Goal: Task Accomplishment & Management: Use online tool/utility

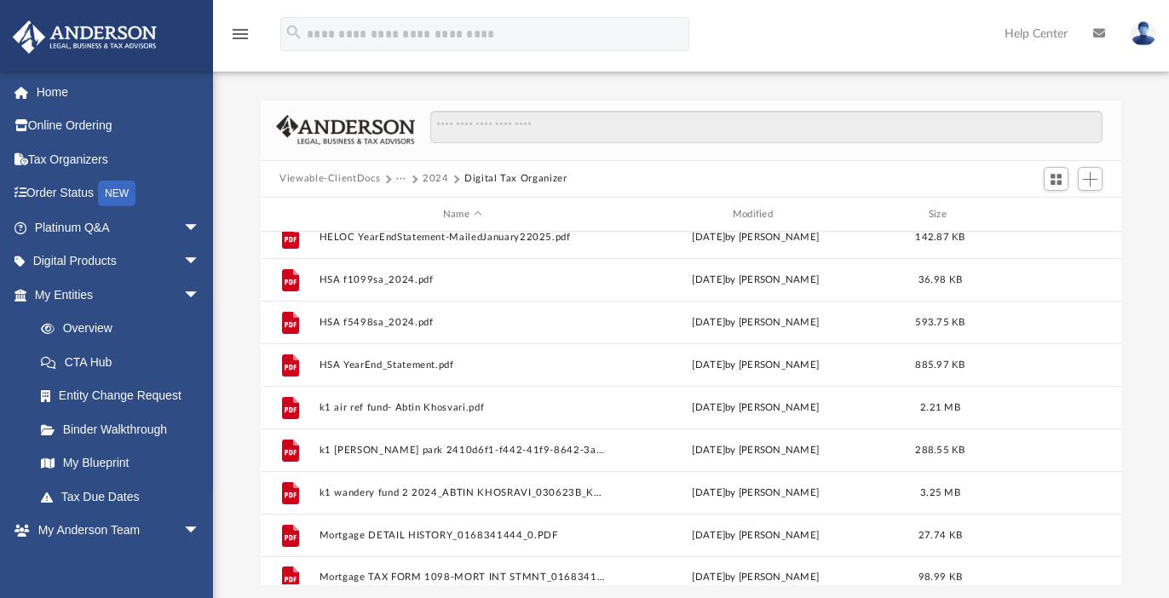
scroll to position [286, 0]
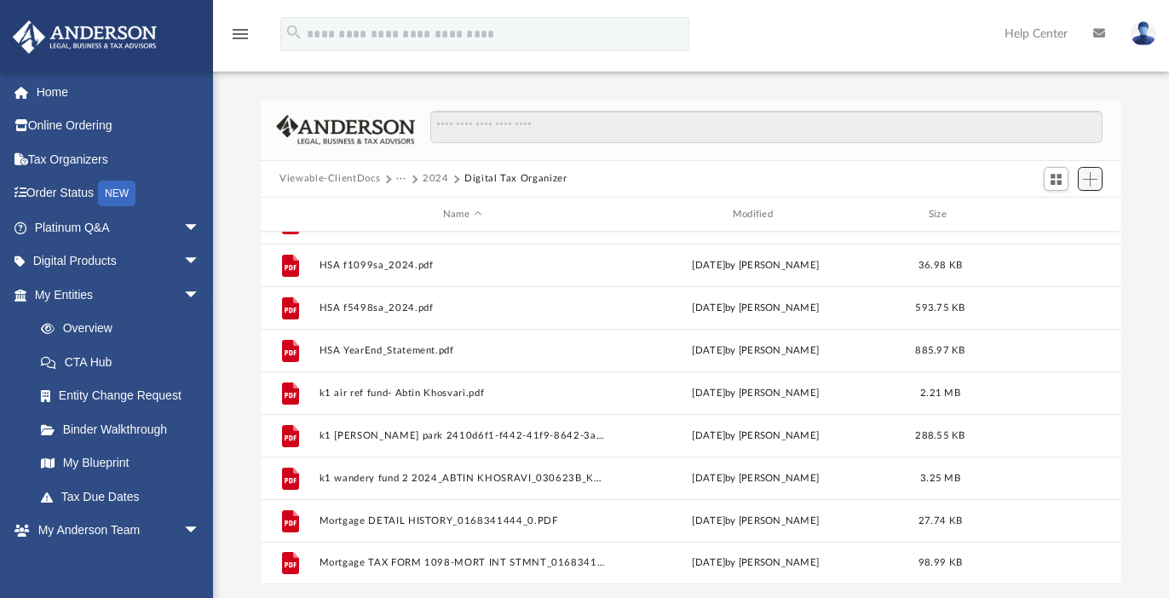
click at [1095, 179] on span "Add" at bounding box center [1089, 179] width 14 height 14
click at [1051, 210] on li "Upload" at bounding box center [1065, 213] width 55 height 18
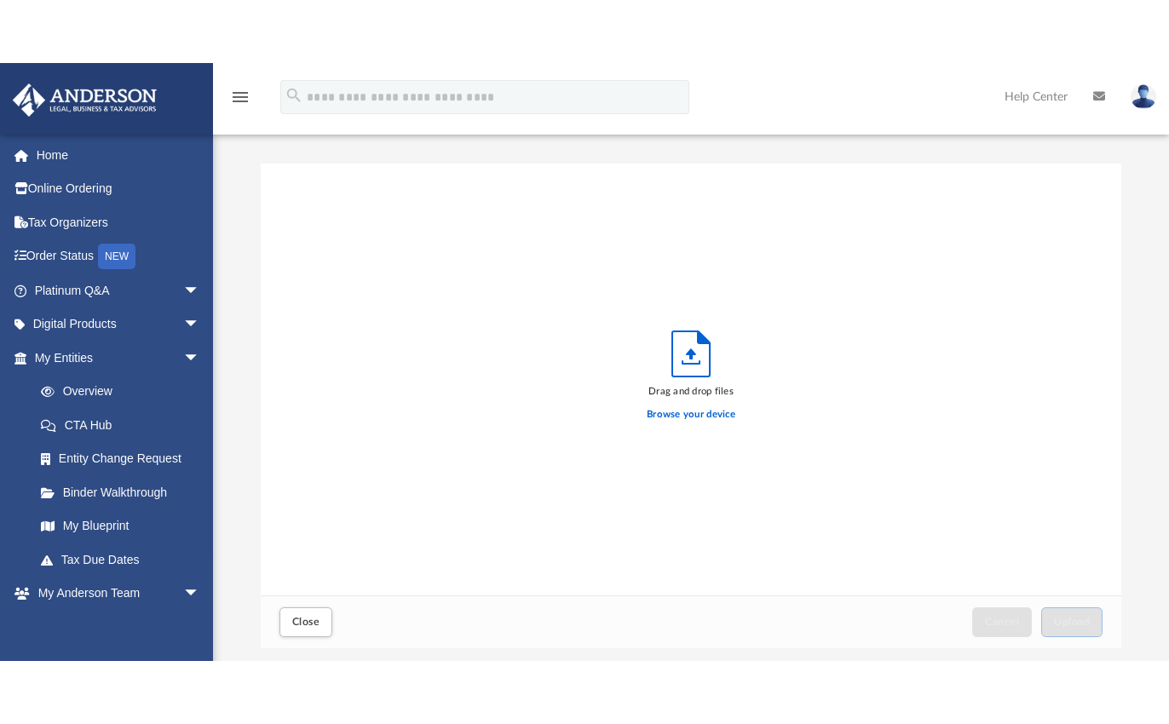
scroll to position [419, 847]
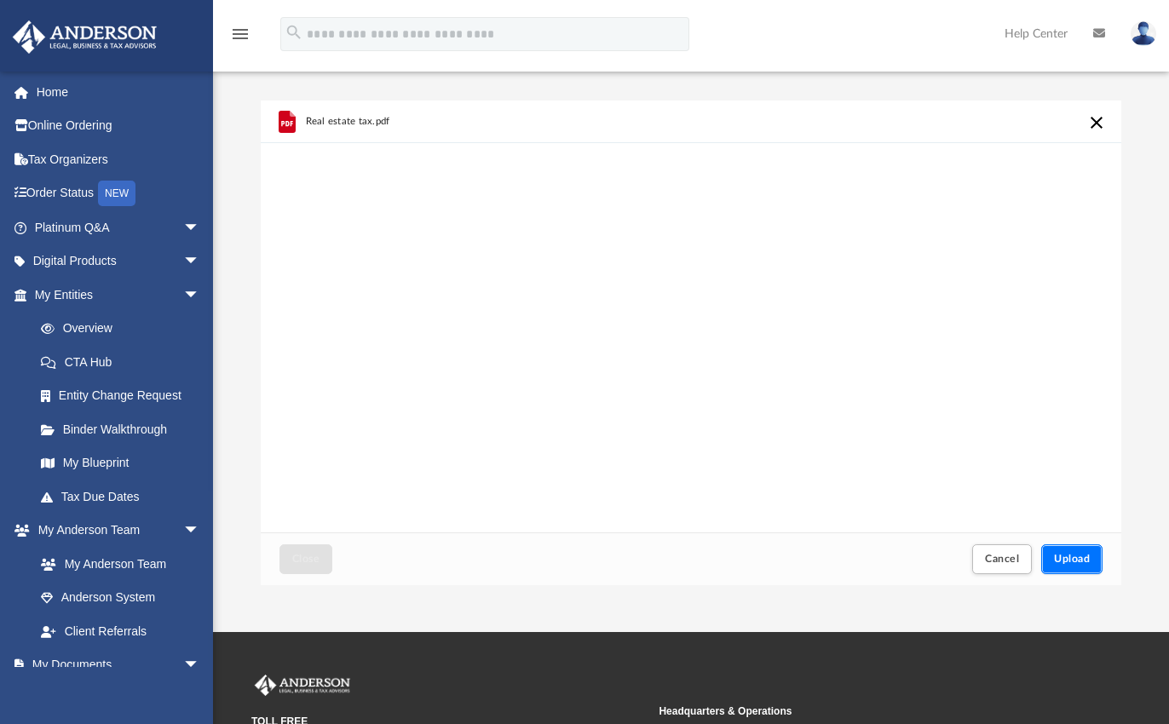
click at [1085, 560] on span "Upload" at bounding box center [1072, 559] width 36 height 10
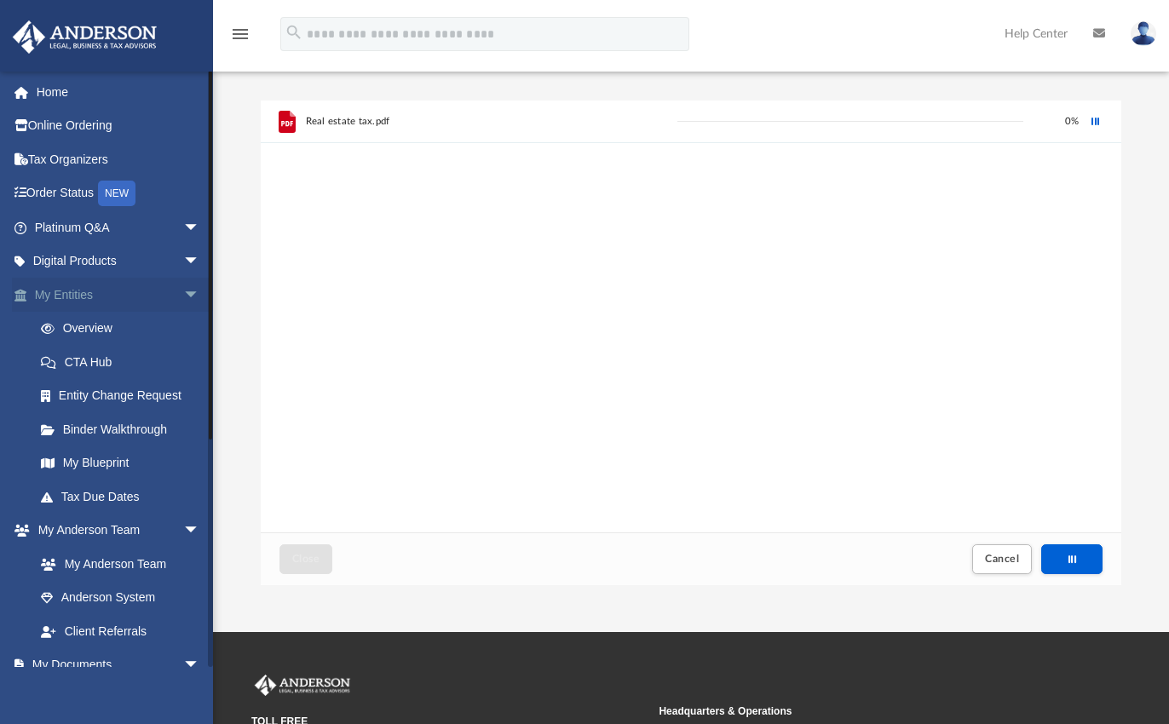
drag, startPoint x: 44, startPoint y: 291, endPoint x: 53, endPoint y: 288, distance: 9.2
click at [45, 290] on link "My Entities arrow_drop_down" at bounding box center [119, 295] width 214 height 34
click at [57, 95] on link "Home" at bounding box center [119, 92] width 214 height 34
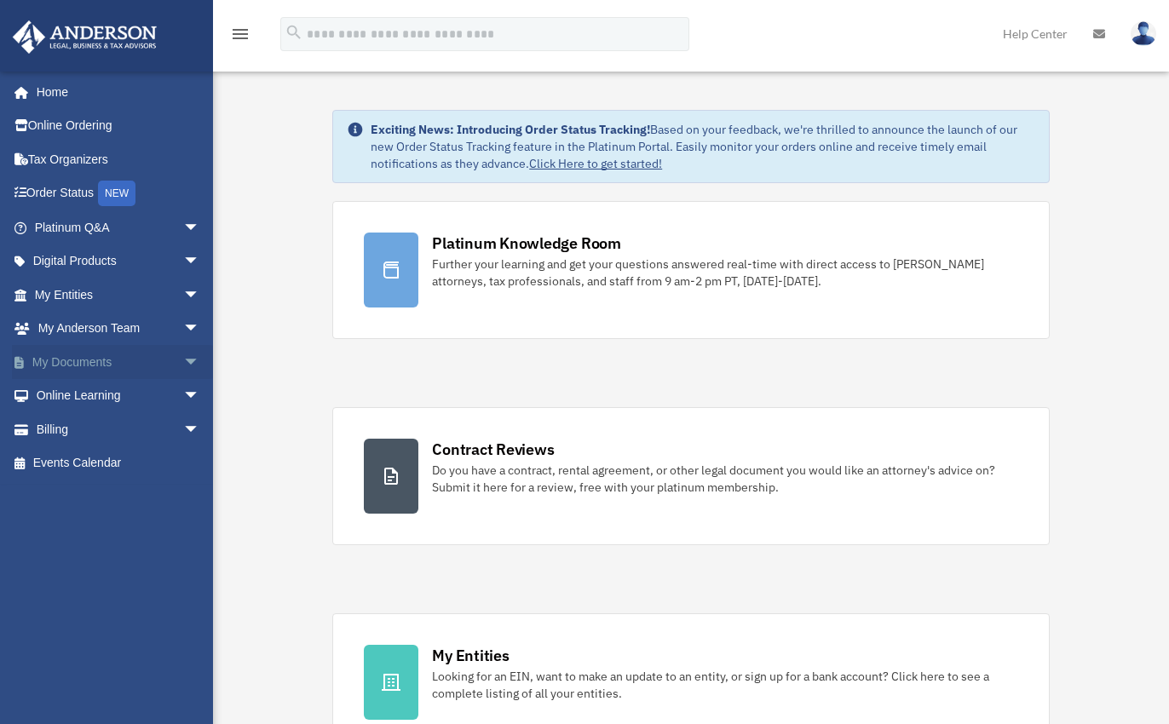
click at [75, 360] on link "My Documents arrow_drop_down" at bounding box center [119, 362] width 214 height 34
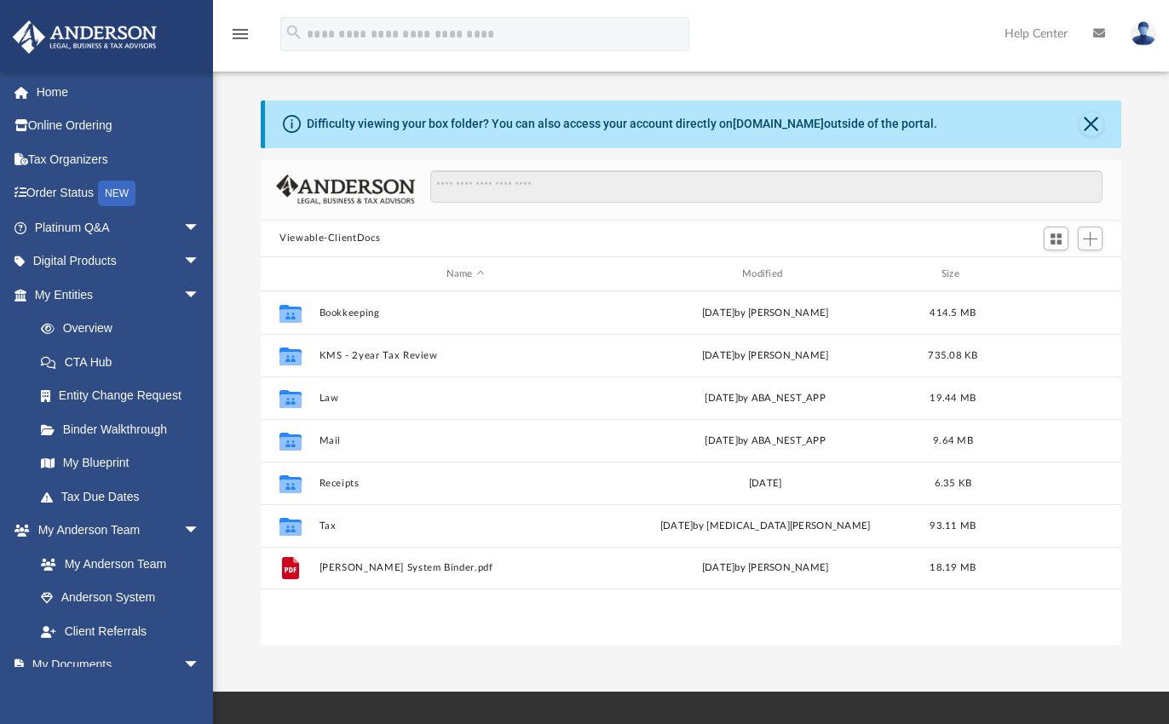
scroll to position [375, 847]
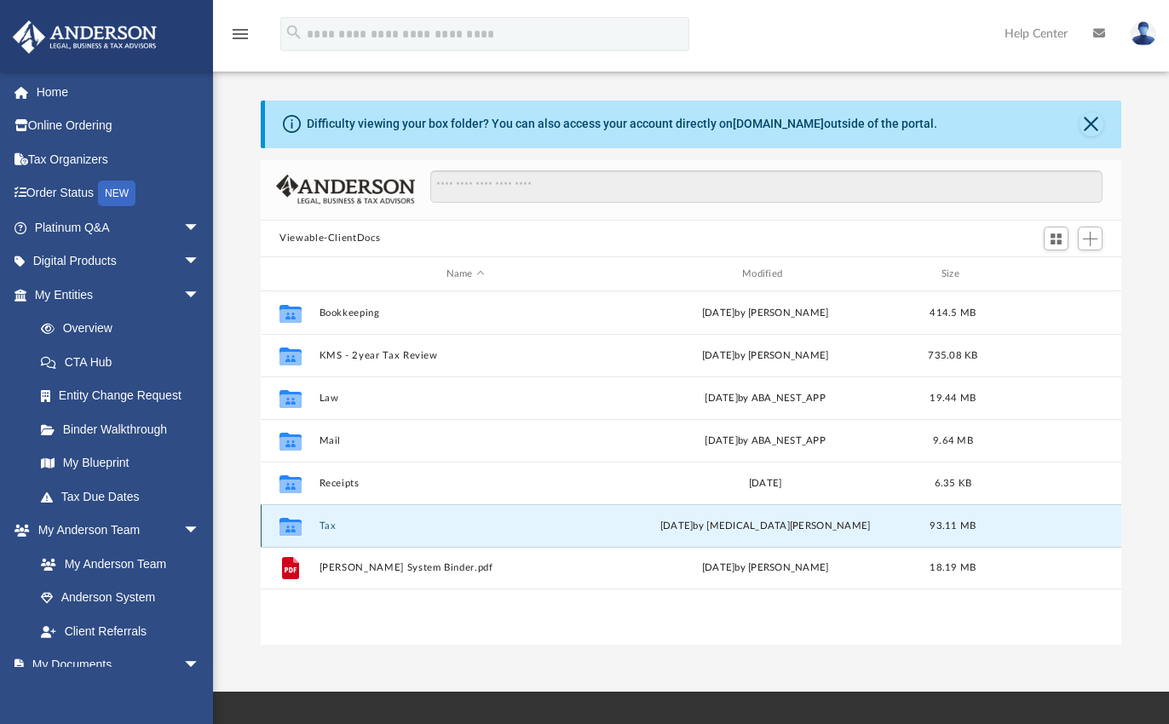
click at [324, 526] on button "Tax" at bounding box center [465, 525] width 292 height 11
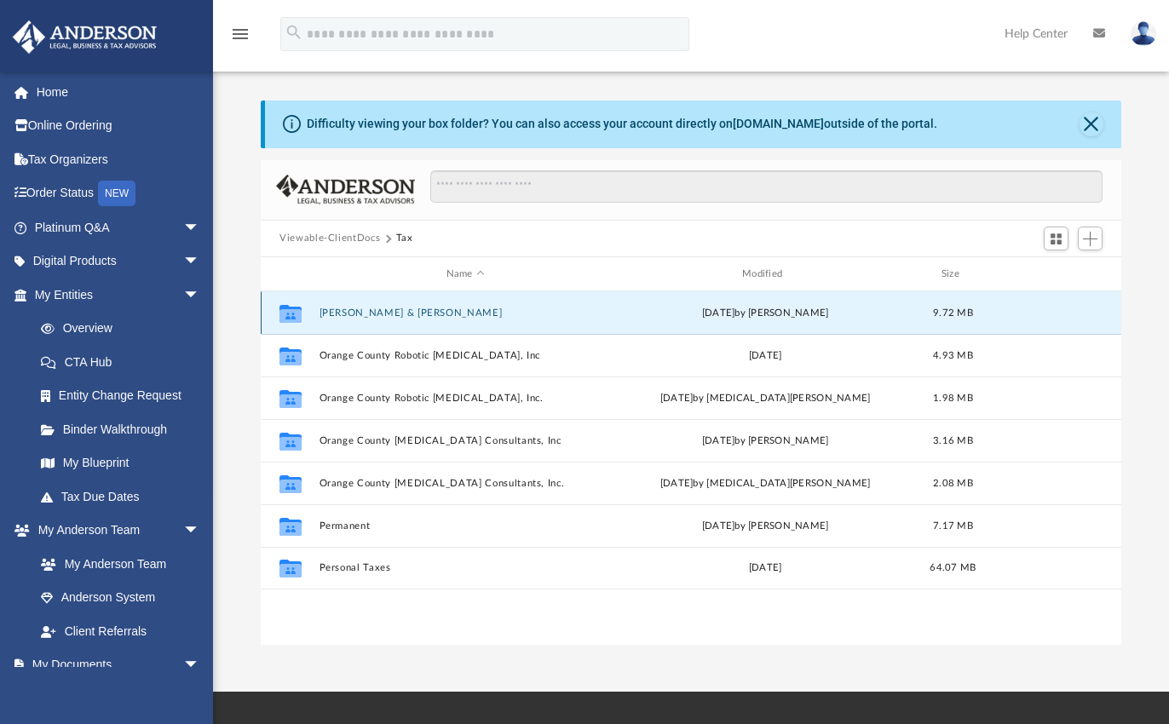
click at [428, 313] on button "Khosravi, Abtin & Alipour, Azita" at bounding box center [465, 312] width 292 height 11
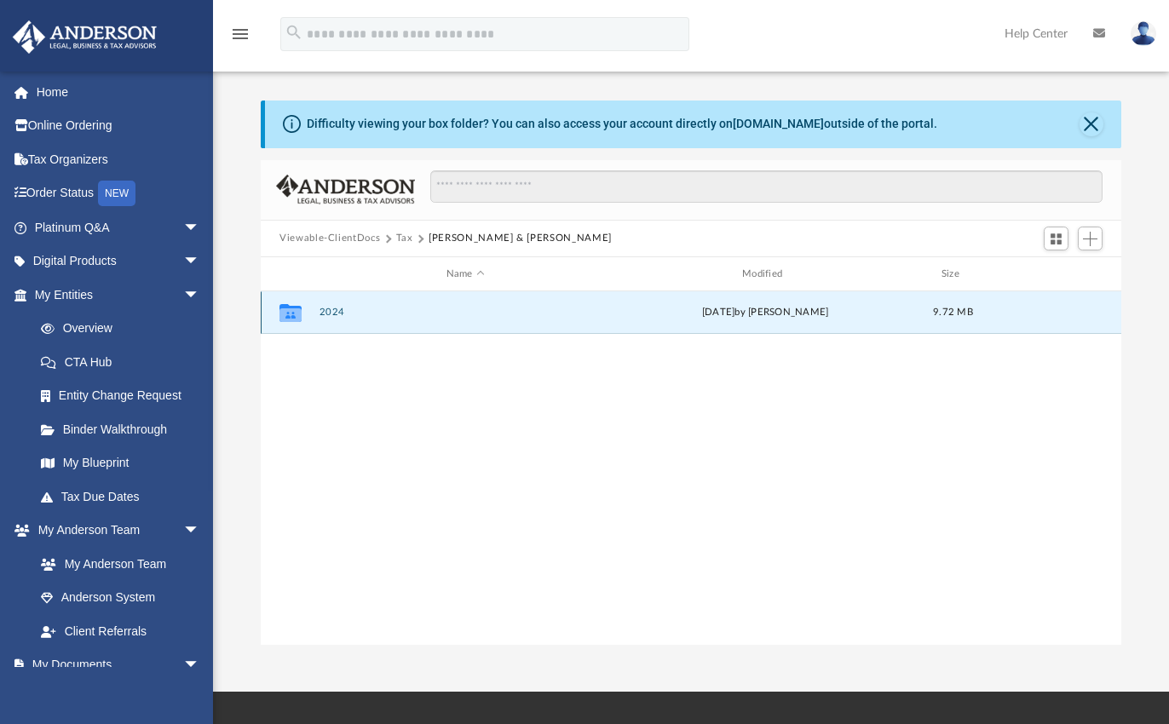
click at [340, 313] on button "2024" at bounding box center [465, 312] width 292 height 11
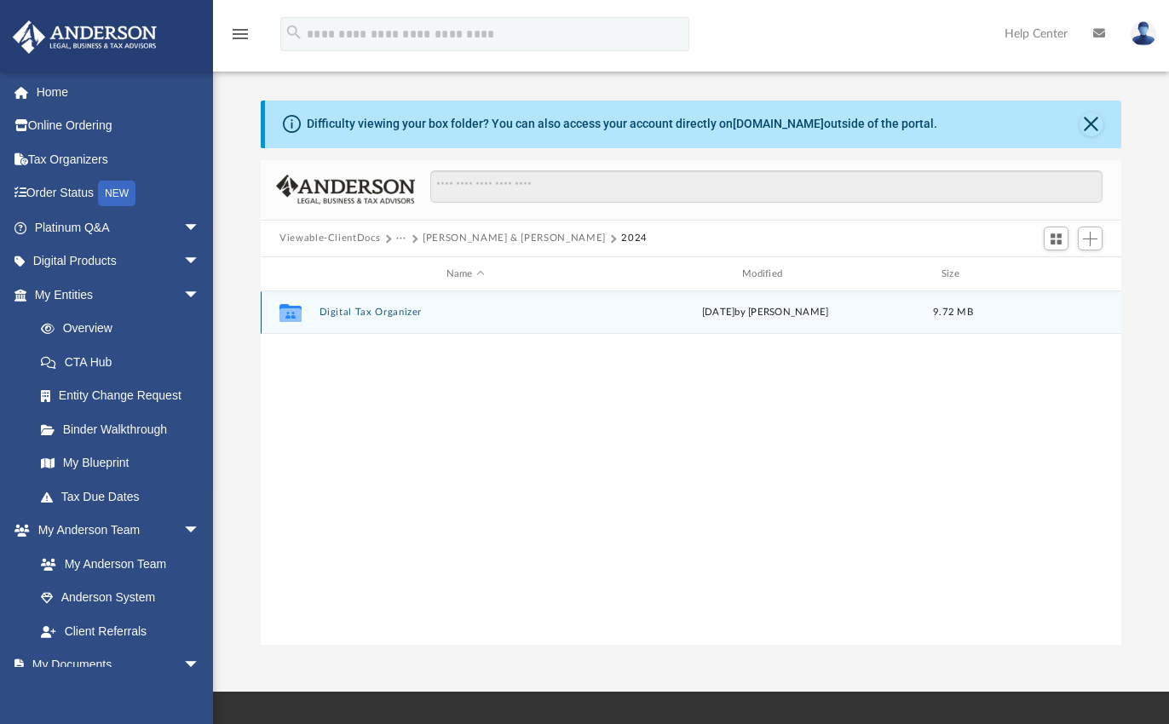
click at [337, 313] on button "Digital Tax Organizer" at bounding box center [465, 312] width 292 height 11
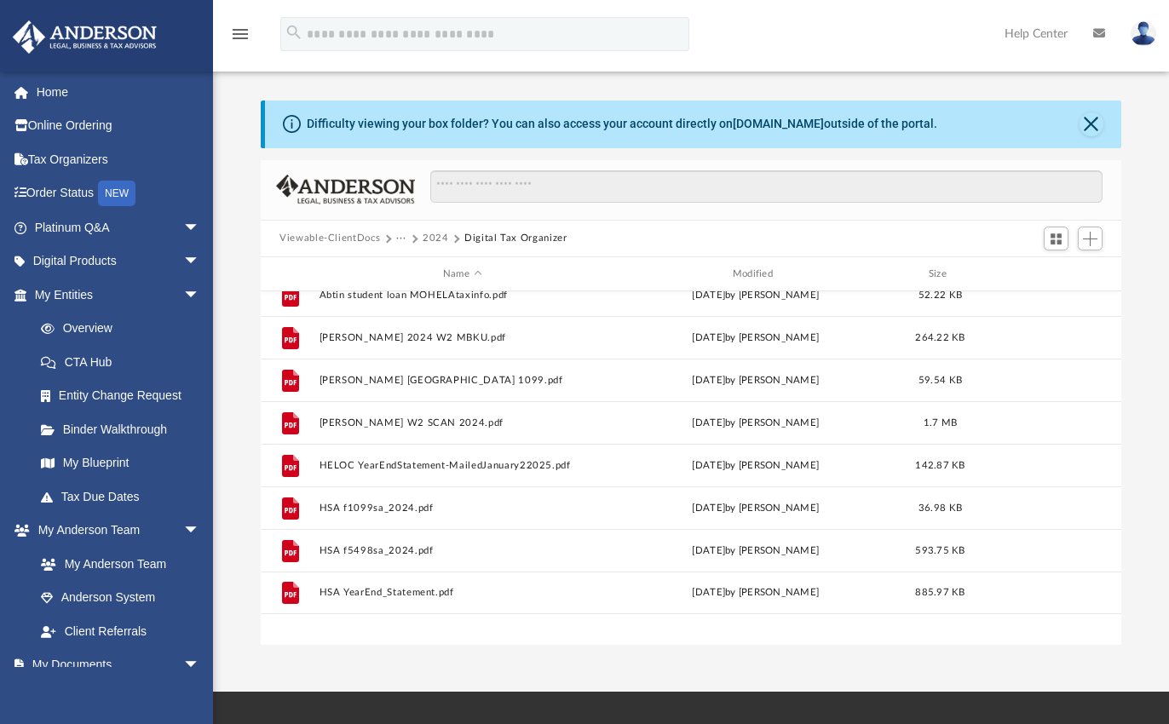
scroll to position [286, 0]
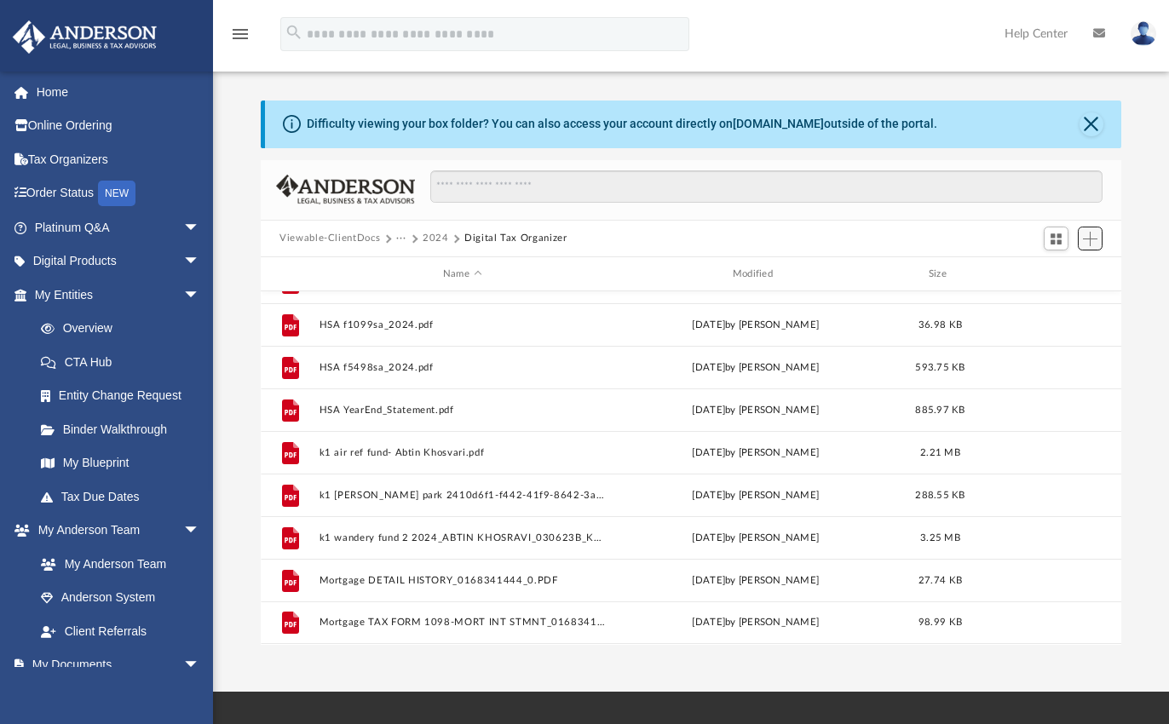
click at [1088, 239] on span "Add" at bounding box center [1089, 239] width 14 height 14
click at [1063, 275] on li "Upload" at bounding box center [1065, 273] width 55 height 18
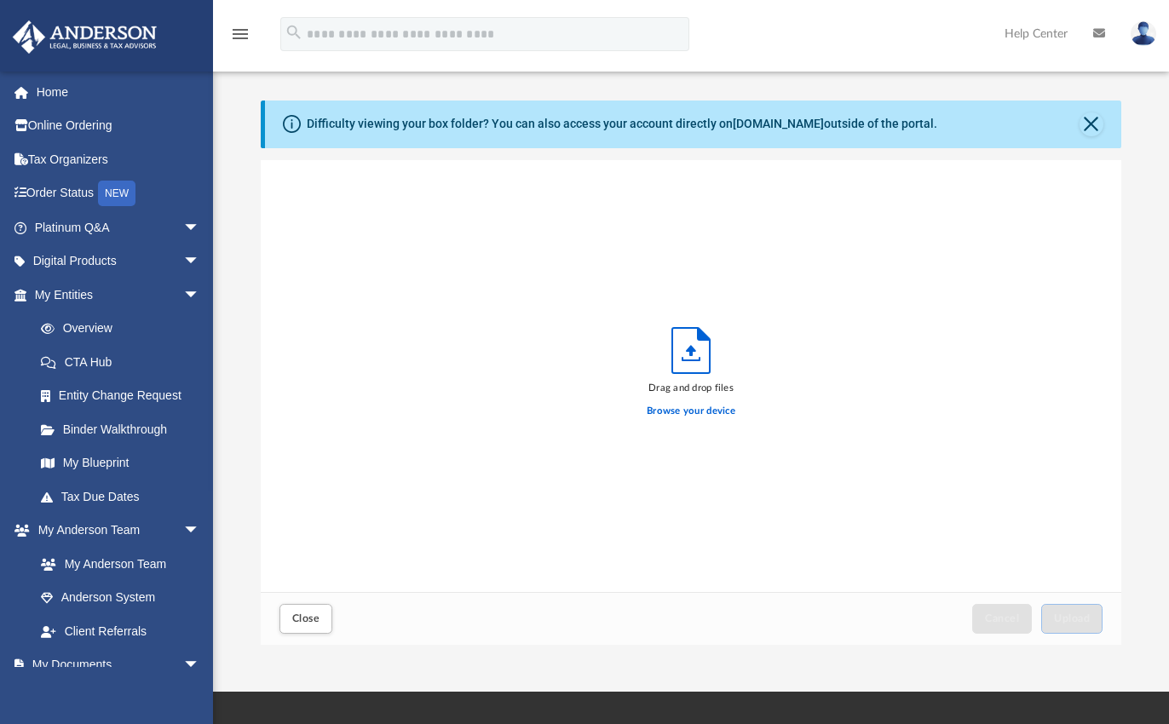
scroll to position [419, 847]
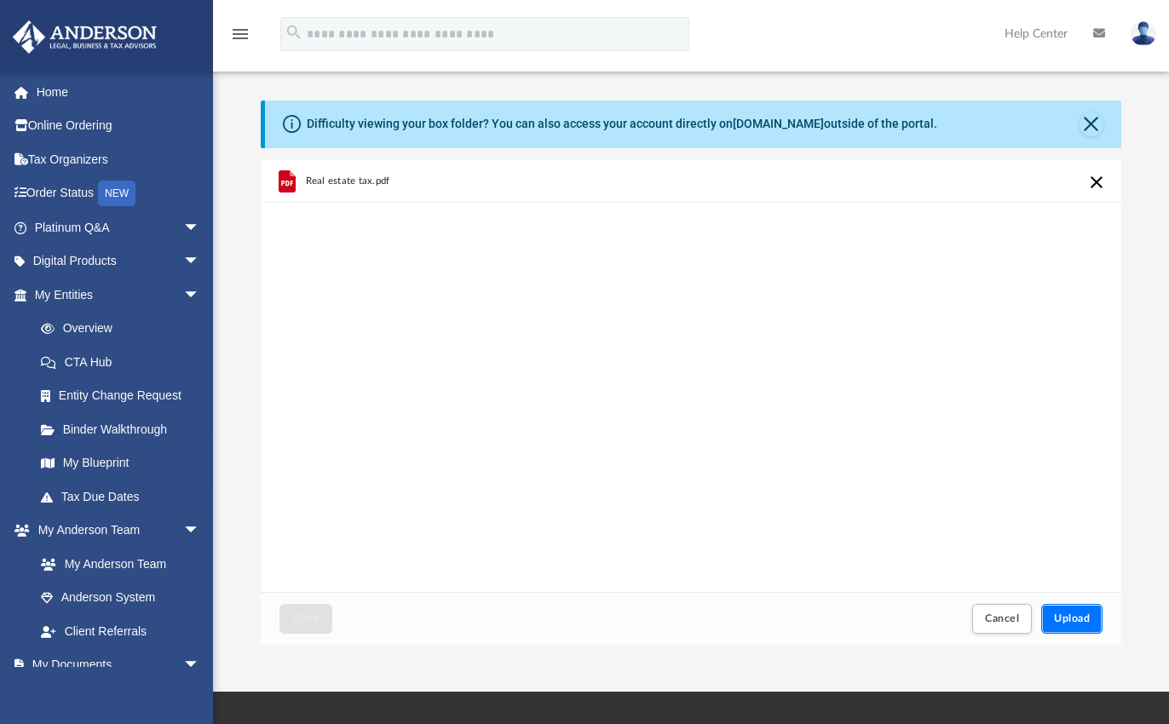
click at [1056, 609] on button "Upload" at bounding box center [1071, 619] width 61 height 30
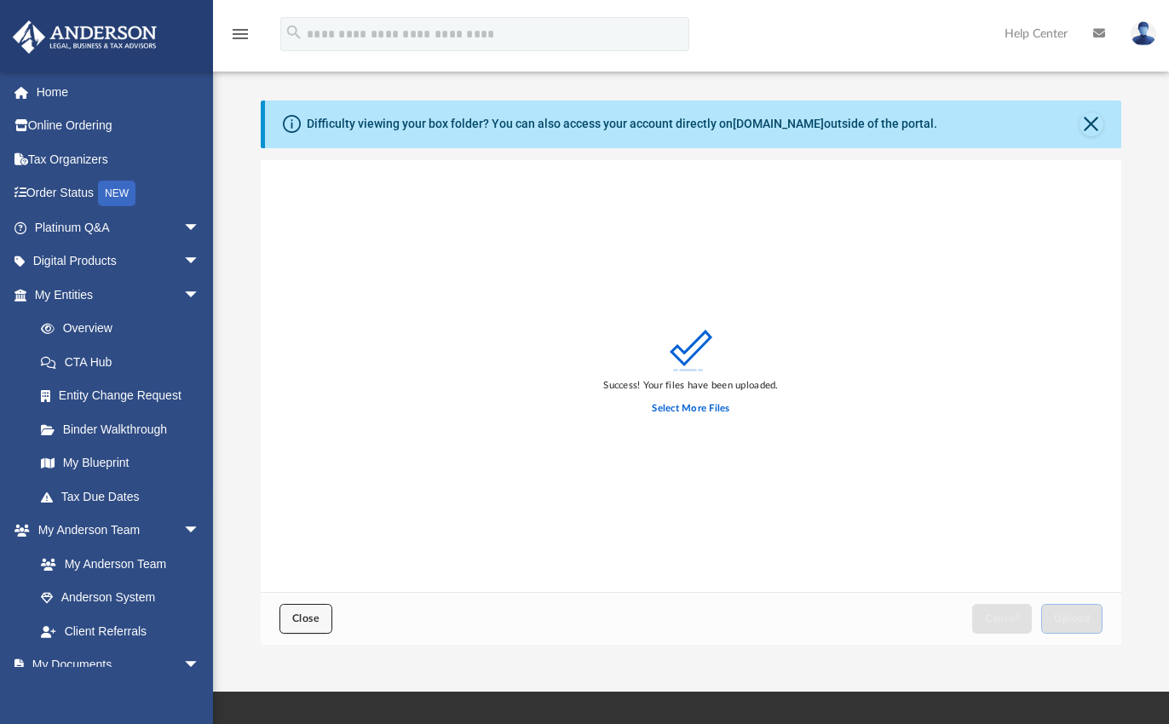
click at [307, 613] on span "Close" at bounding box center [305, 618] width 27 height 10
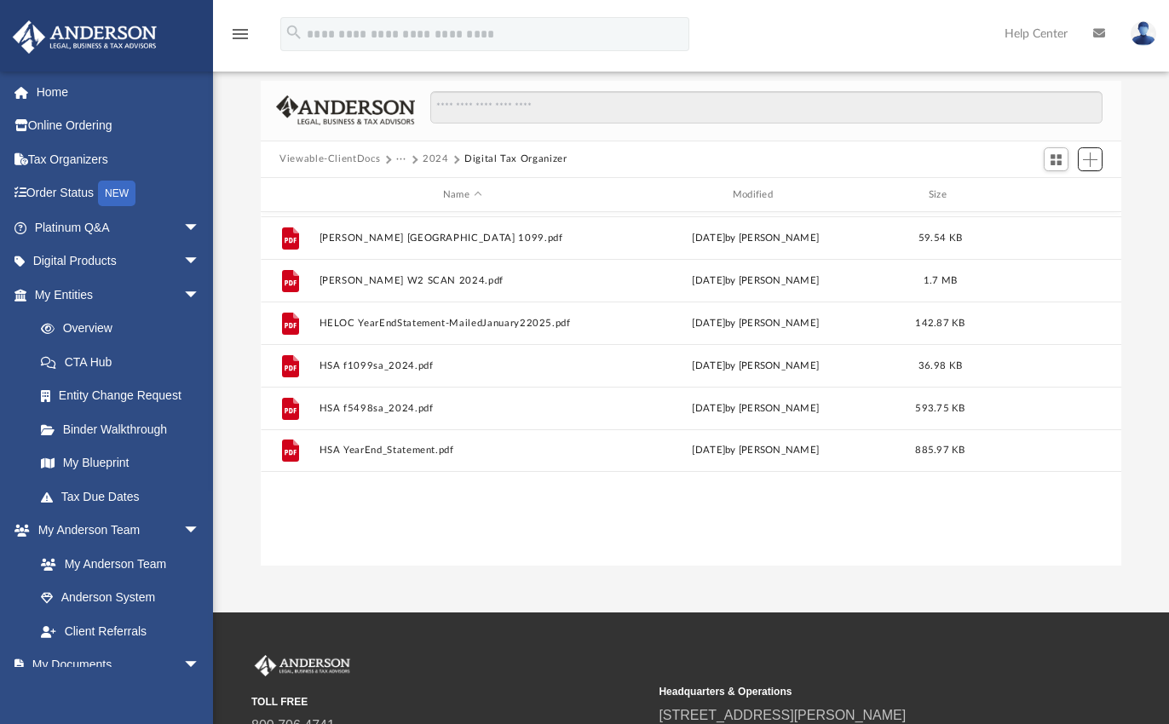
scroll to position [0, 0]
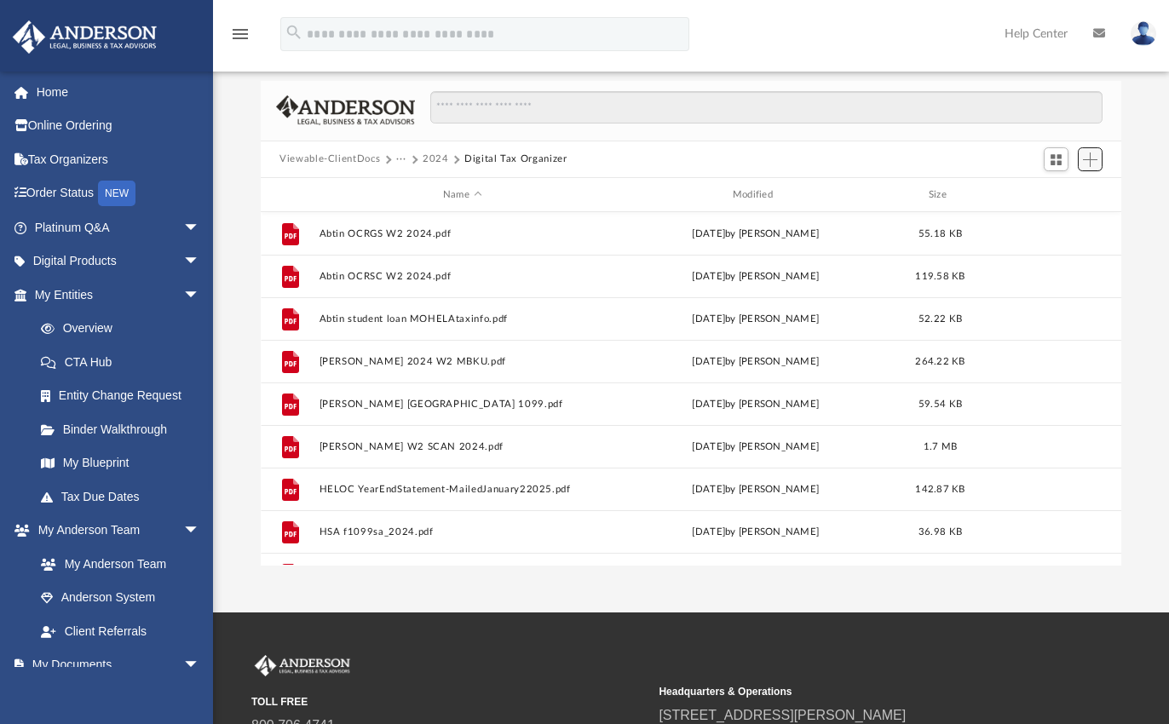
click at [1097, 162] on button "Add" at bounding box center [1090, 159] width 26 height 24
click at [1053, 196] on li "Upload" at bounding box center [1065, 194] width 55 height 18
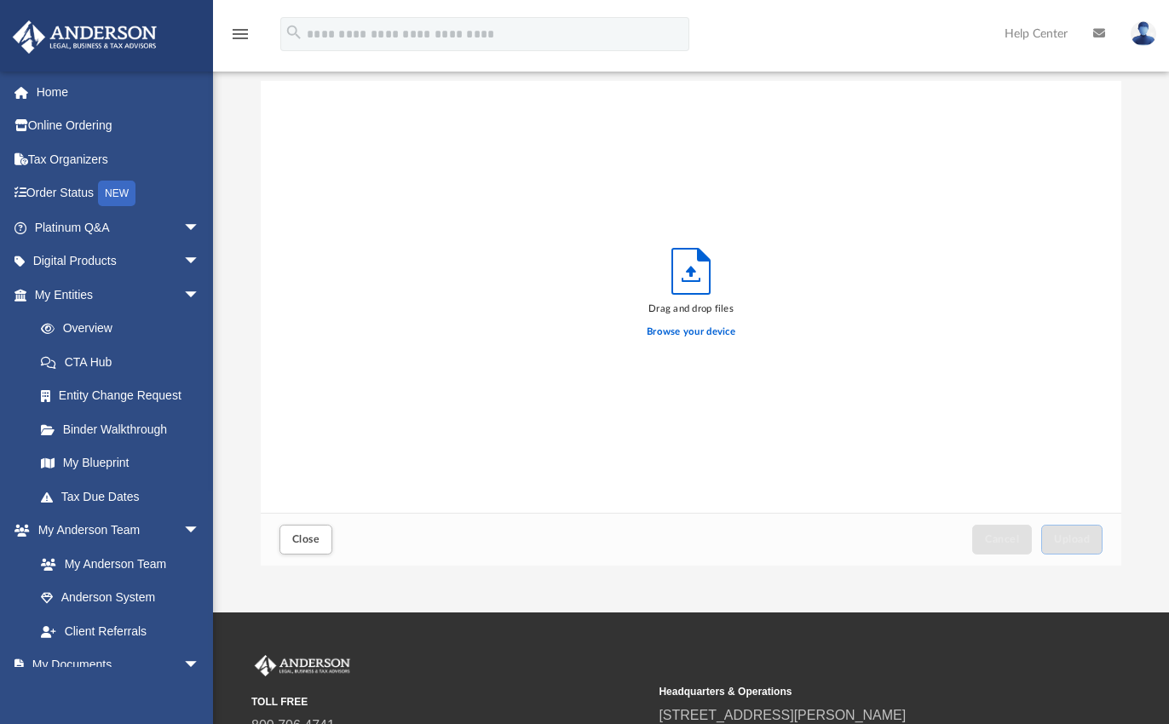
scroll to position [419, 847]
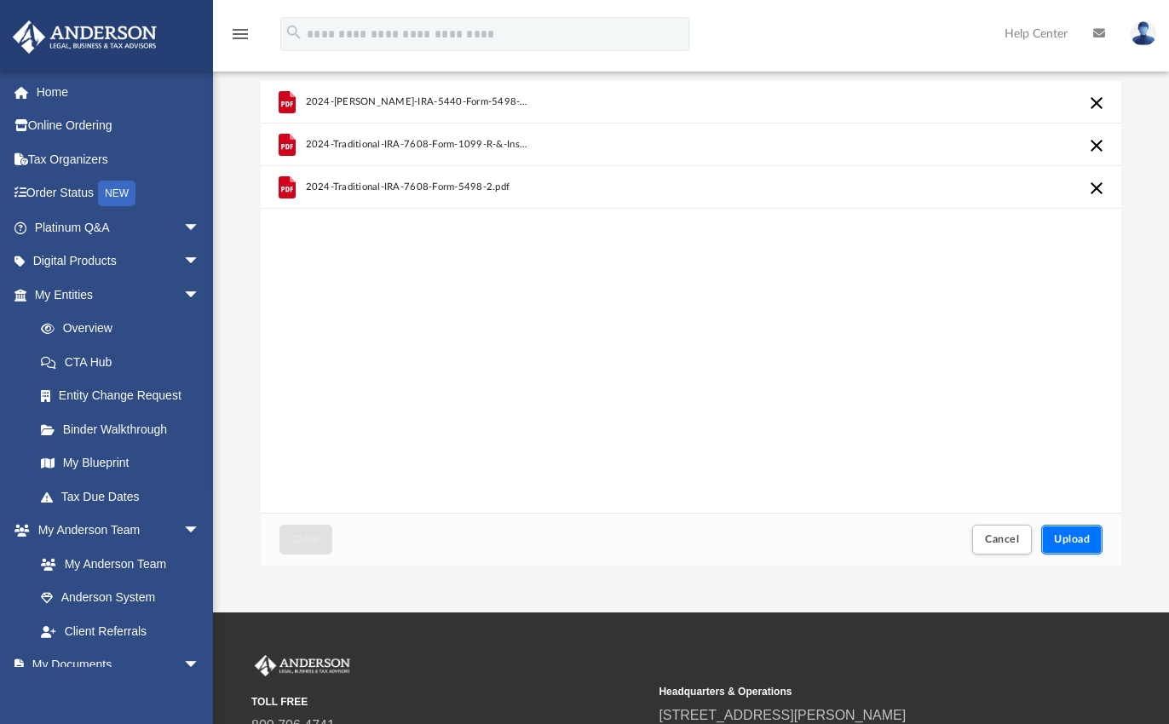
click at [1069, 536] on span "Upload" at bounding box center [1072, 539] width 36 height 10
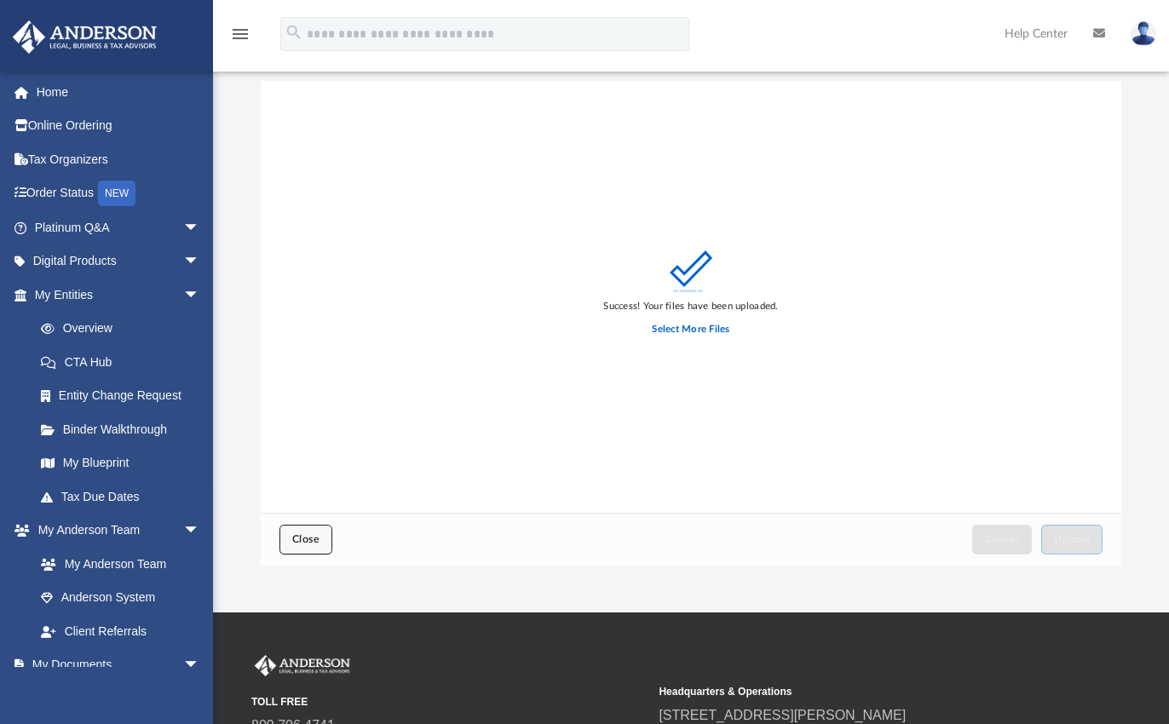
click at [290, 543] on button "Close" at bounding box center [305, 540] width 53 height 30
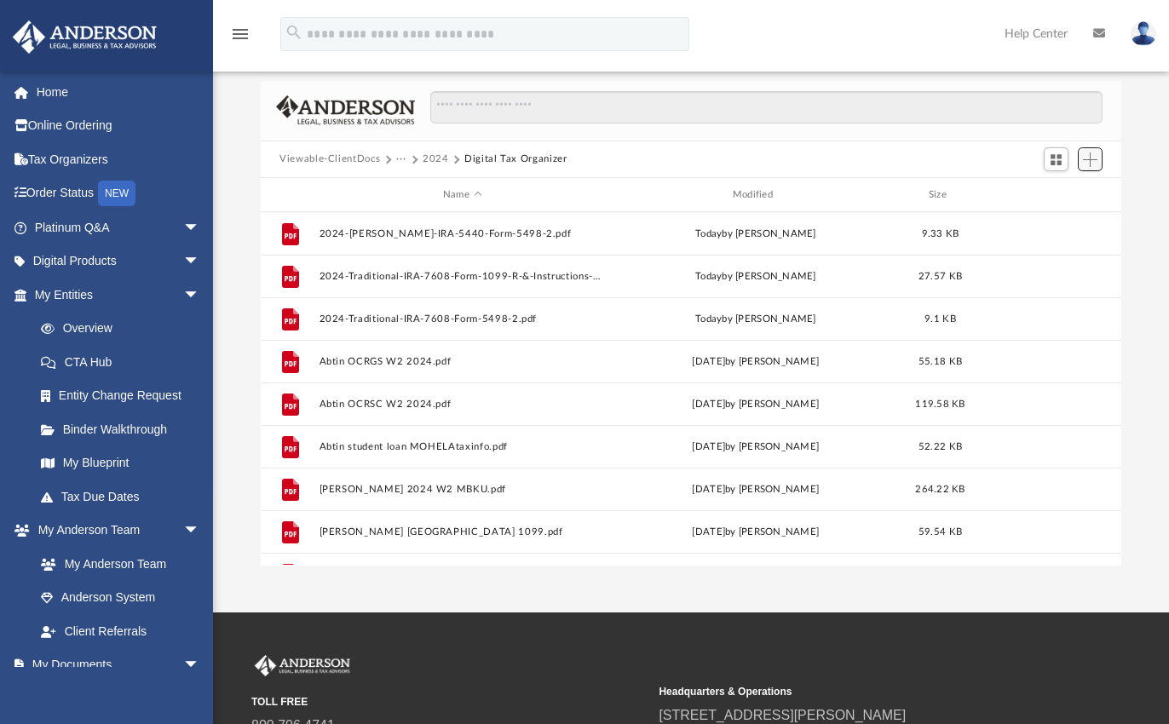
click at [1086, 152] on span "Add" at bounding box center [1089, 159] width 14 height 14
click at [1063, 195] on li "Upload" at bounding box center [1064, 194] width 55 height 18
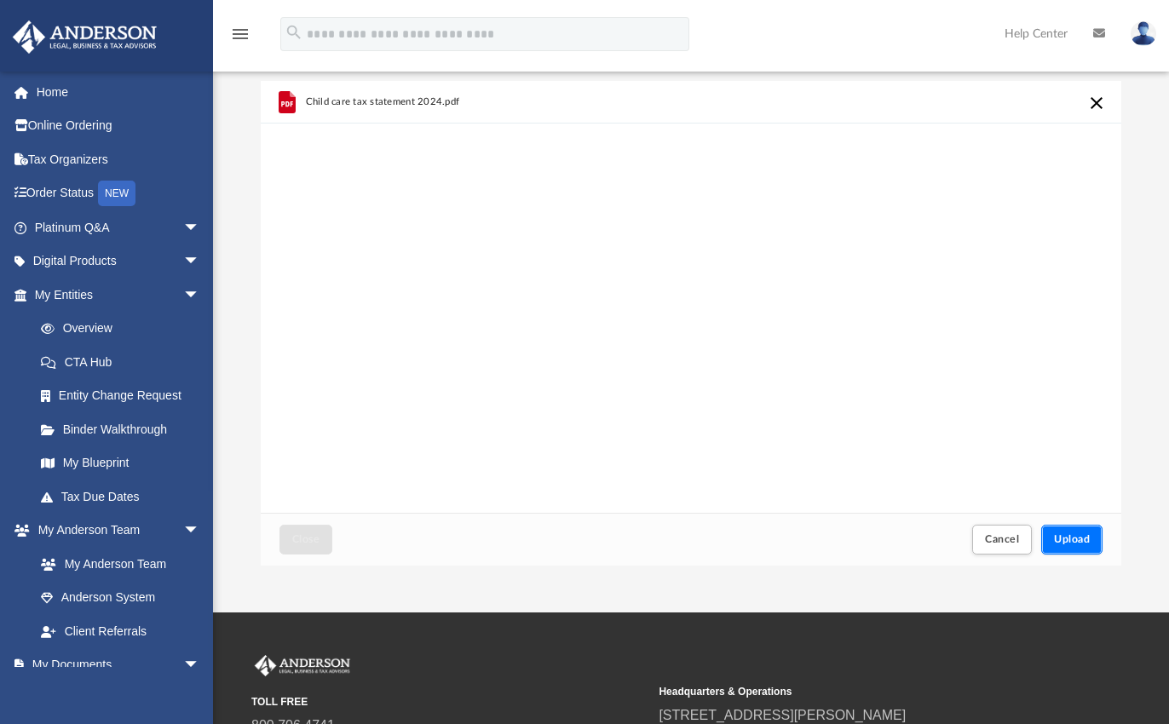
click at [1080, 534] on span "Upload" at bounding box center [1072, 539] width 36 height 10
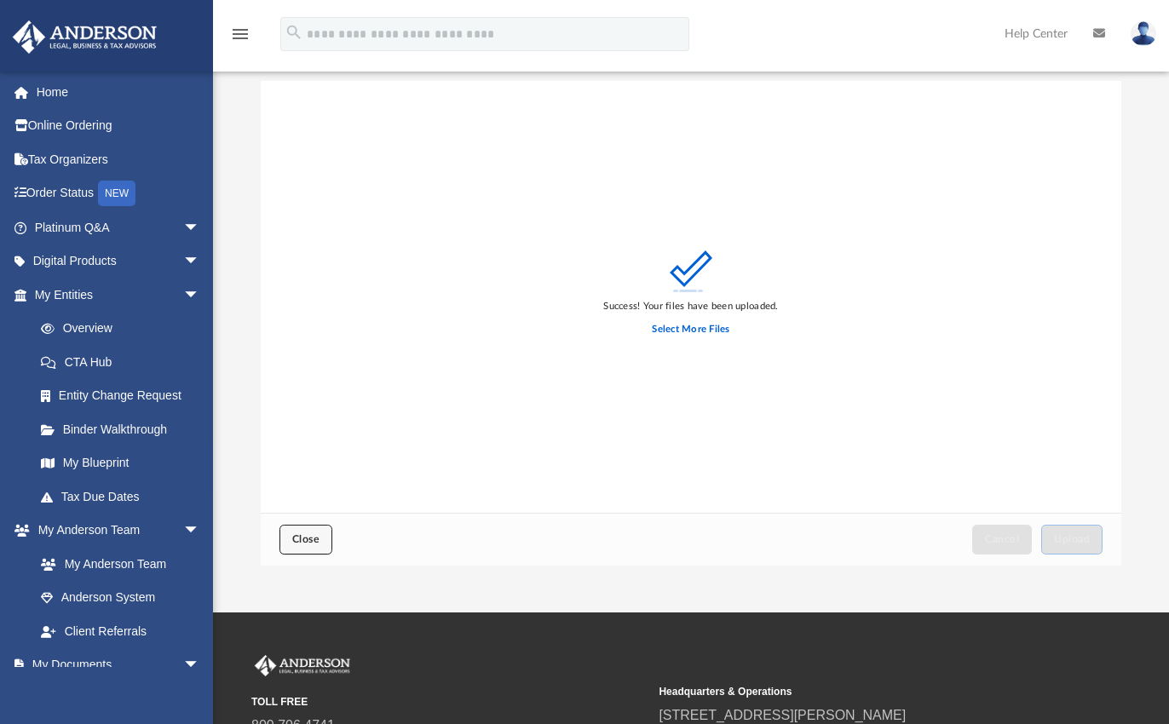
click at [290, 545] on button "Close" at bounding box center [305, 540] width 53 height 30
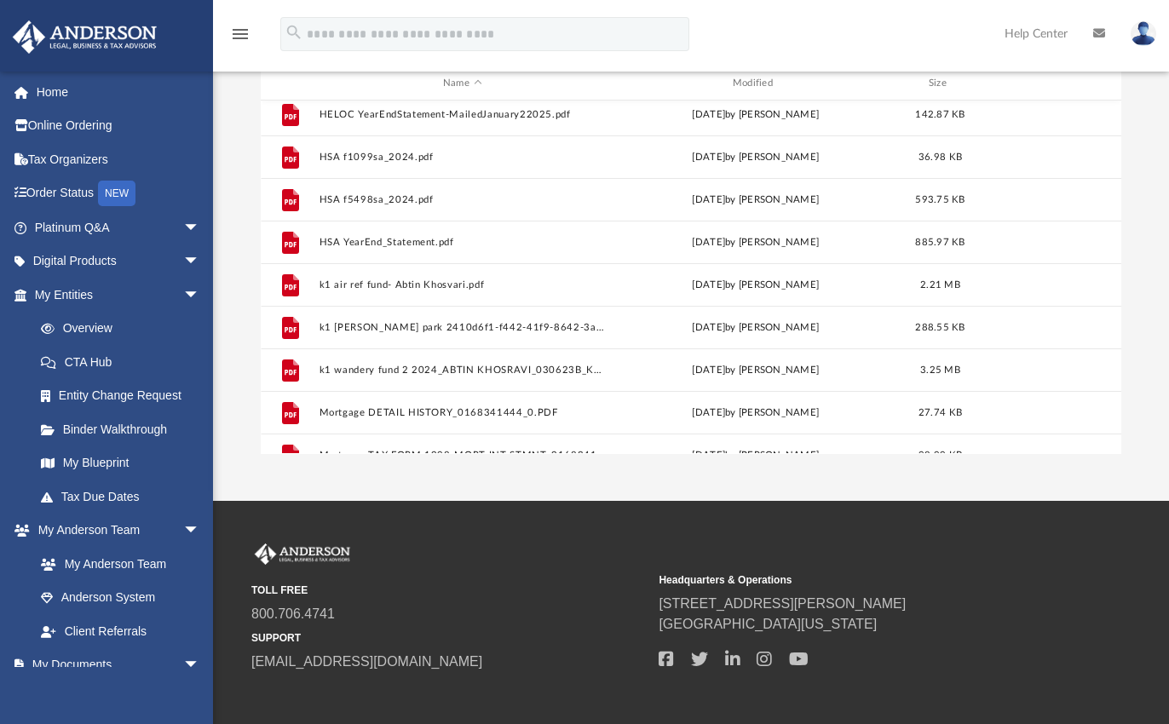
scroll to position [499, 0]
